Goal: Browse casually

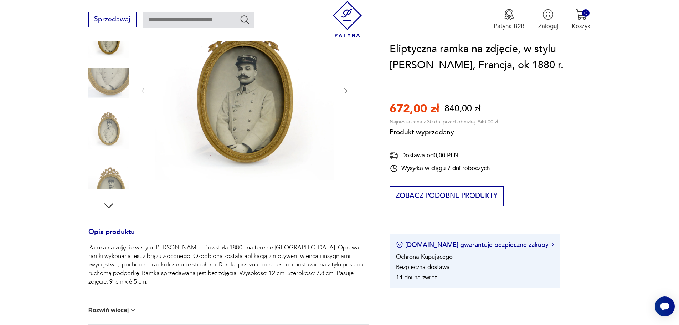
scroll to position [143, 0]
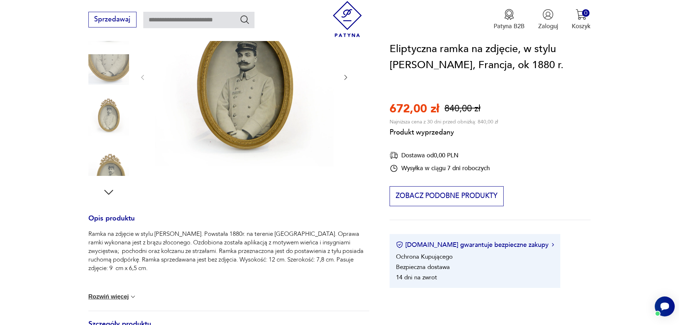
drag, startPoint x: 366, startPoint y: 42, endPoint x: 390, endPoint y: 25, distance: 29.9
click at [390, 25] on div "Patyna B2B Zaloguj 0 Koszyk Twój koszyk ( 0 ) Brak produktów w koszyku IDŹ DO K…" at bounding box center [459, 19] width 261 height 37
drag, startPoint x: 445, startPoint y: 37, endPoint x: 461, endPoint y: 37, distance: 16.0
click at [450, 37] on div "Patyna B2B Zaloguj 0 Koszyk Twój koszyk ( 0 ) Brak produktów w koszyku IDŹ DO K…" at bounding box center [459, 19] width 261 height 37
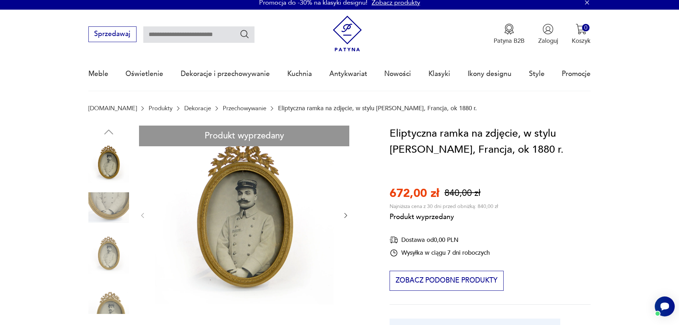
scroll to position [0, 0]
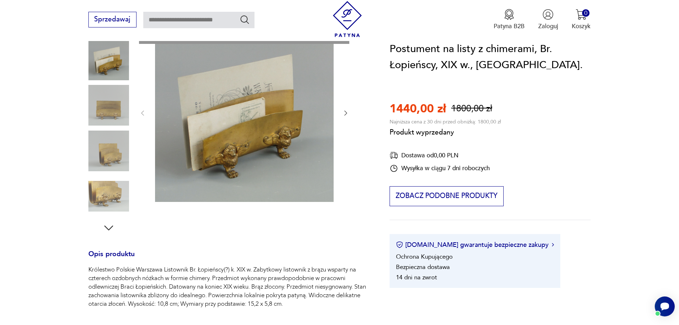
click at [109, 72] on div "Produkt wyprzedany Opis produktu Królestwo Polskie Warszawa Listownik Br. Łopie…" at bounding box center [228, 237] width 281 height 429
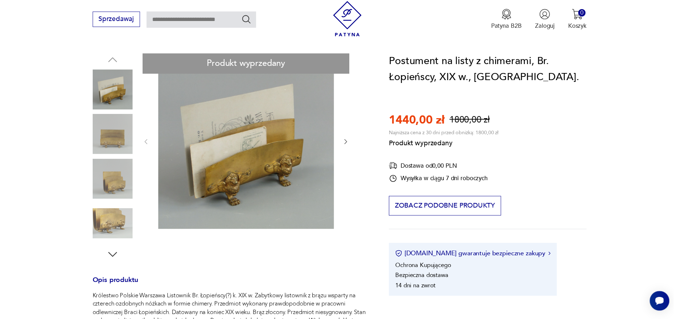
scroll to position [36, 0]
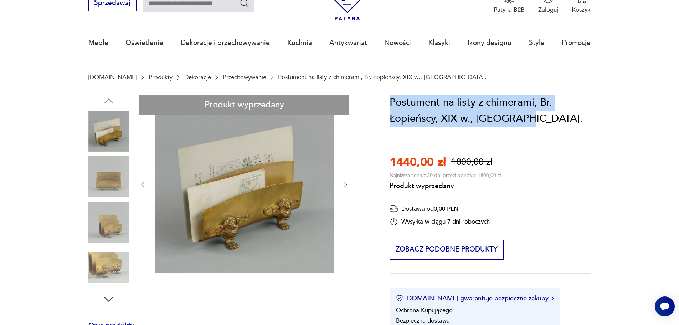
drag, startPoint x: 387, startPoint y: 98, endPoint x: 528, endPoint y: 118, distance: 142.8
click at [528, 118] on section "Produkt wyprzedany Opis produktu Królestwo Polskie Warszawa Listownik Br. Łopie…" at bounding box center [339, 319] width 679 height 450
copy h1 "Postument na listy z chimerami, Br. Łopieńscy, XIX w., Warszawa."
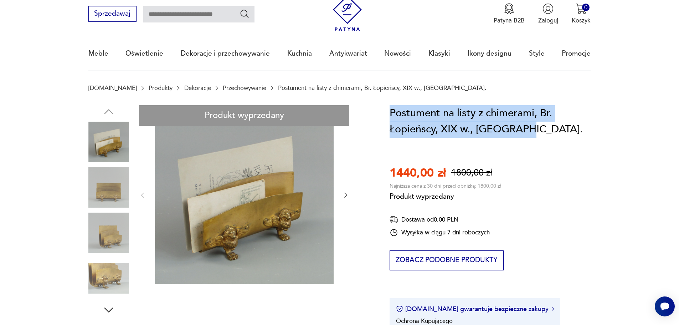
scroll to position [0, 0]
